Goal: Check status: Check status

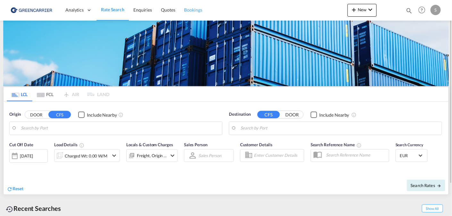
click at [191, 7] on span "Bookings" at bounding box center [193, 9] width 18 height 5
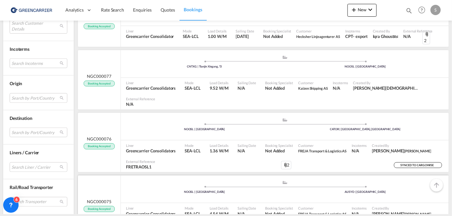
scroll to position [289, 0]
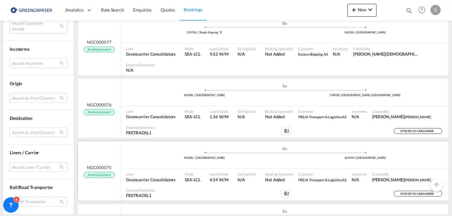
click at [100, 141] on div "NGC000075 Booking Accepted" at bounding box center [99, 170] width 43 height 59
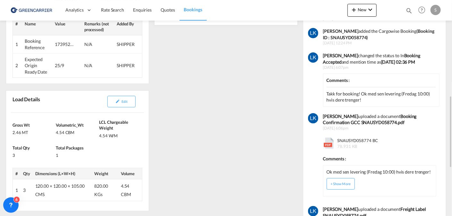
scroll to position [192, 0]
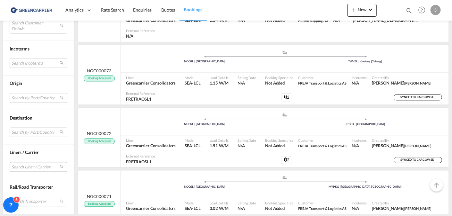
scroll to position [513, 0]
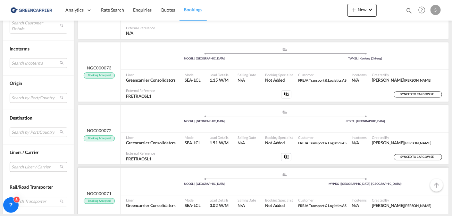
click at [97, 167] on div "NGC000071 Booking Accepted" at bounding box center [99, 196] width 43 height 59
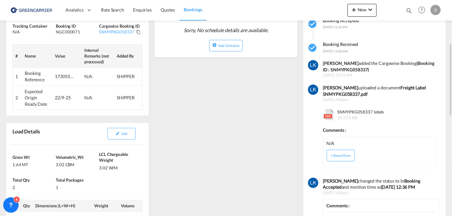
scroll to position [224, 0]
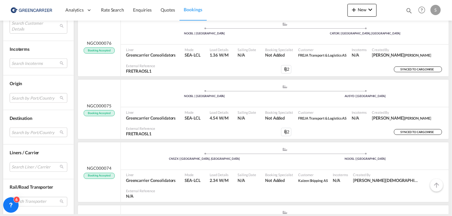
scroll to position [385, 0]
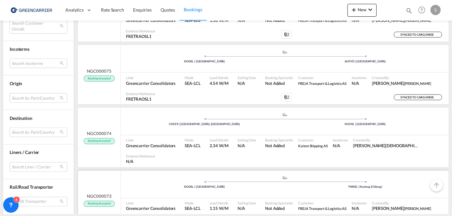
click at [109, 170] on div "NGC000073 Booking Accepted" at bounding box center [99, 199] width 43 height 59
